Goal: Information Seeking & Learning: Learn about a topic

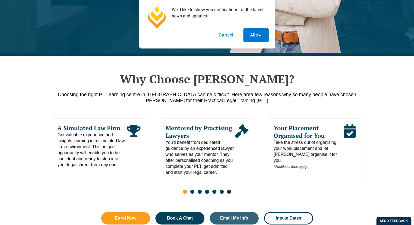
scroll to position [381, 0]
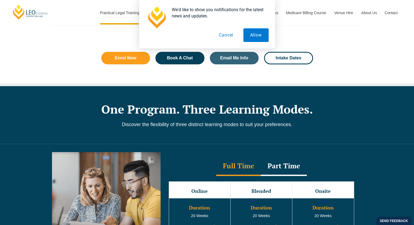
click at [235, 35] on button "Cancel" at bounding box center [226, 35] width 28 height 14
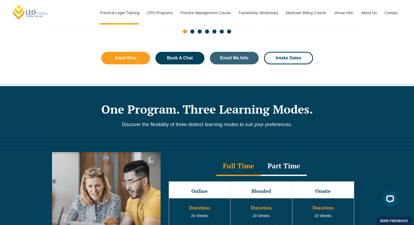
scroll to position [0, 0]
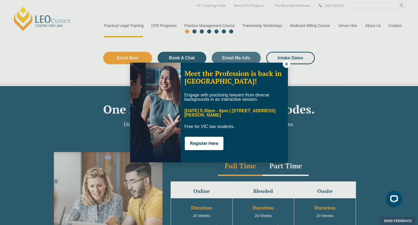
click at [172, 24] on div "Meet the Profession is back in Melbourne! Engage with practising lawyers from d…" at bounding box center [209, 112] width 418 height 225
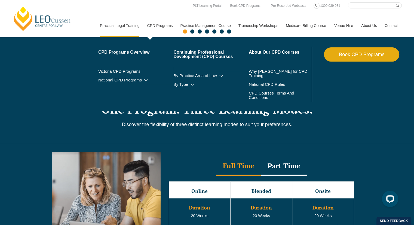
click at [164, 27] on link "CPD Programs" at bounding box center [159, 25] width 33 height 23
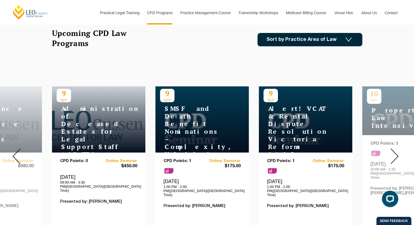
click at [309, 132] on h4 "Alert! VCAT & Rental Dispute Resolution Victoria Reforms 2025" at bounding box center [297, 131] width 68 height 53
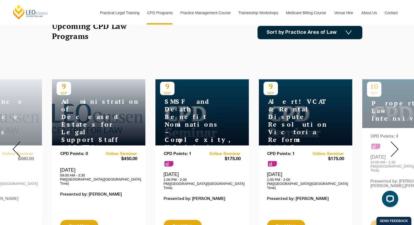
scroll to position [218, 0]
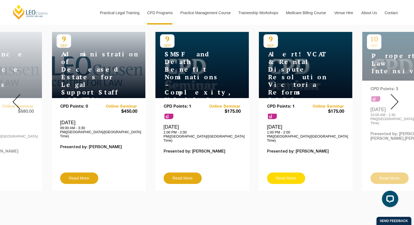
click at [292, 172] on link "Read More" at bounding box center [286, 177] width 38 height 11
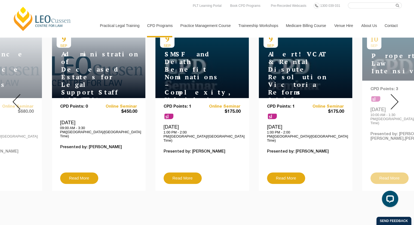
click at [295, 68] on h4 "Alert! VCAT & Rental Dispute Resolution Victoria Reforms 2025" at bounding box center [297, 76] width 68 height 53
click at [287, 172] on link "Read More" at bounding box center [286, 177] width 38 height 11
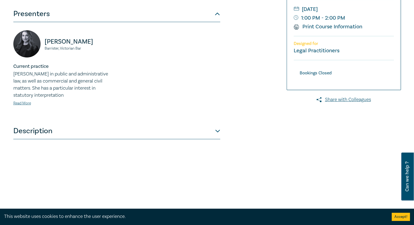
scroll to position [136, 0]
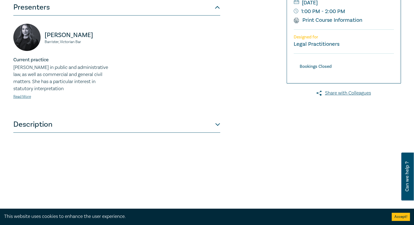
click at [79, 123] on button "Description" at bounding box center [116, 124] width 207 height 16
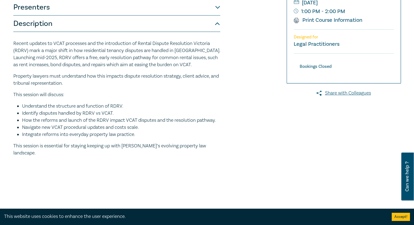
drag, startPoint x: 8, startPoint y: 42, endPoint x: 117, endPoint y: 86, distance: 117.9
click at [117, 86] on div "Alert! VCAT & Rental Dispute Resolution Victoria Reforms 2025 S25161 CPD Semina…" at bounding box center [207, 61] width 414 height 324
copy div "Recent updates to VCAT processes and the introduction of Rental Dispute Resolut…"
